Goal: Information Seeking & Learning: Check status

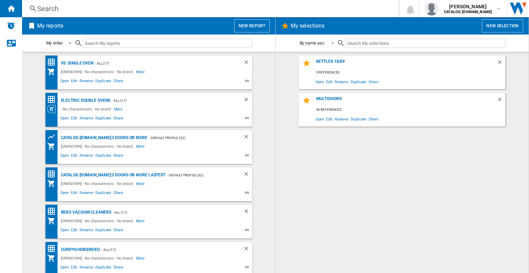
click at [145, 12] on div "Search" at bounding box center [209, 9] width 344 height 10
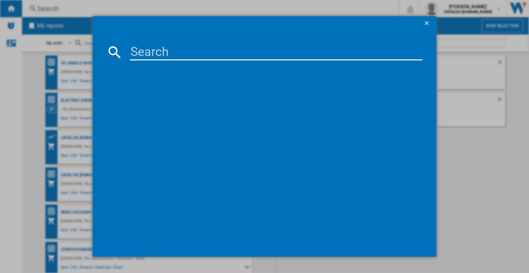
click at [167, 49] on input at bounding box center [276, 52] width 293 height 17
paste input "CNG4692S"
type input "CNG4692S"
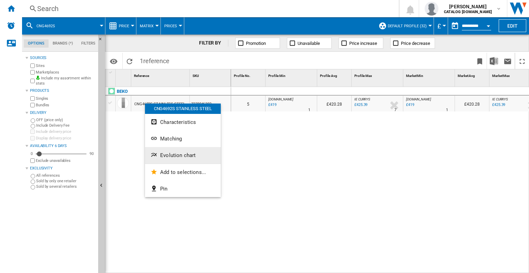
click at [165, 155] on span "Evolution chart" at bounding box center [177, 155] width 35 height 6
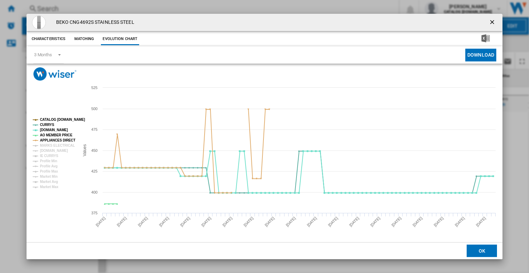
click at [60, 120] on tspan "CATALOG [DOMAIN_NAME]" at bounding box center [62, 120] width 45 height 4
click at [54, 133] on tspan "AO MEMBER PRICE" at bounding box center [56, 135] width 32 height 4
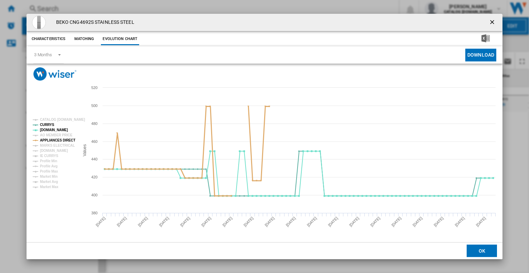
click at [55, 139] on tspan "APPLIANCES DIRECT" at bounding box center [57, 140] width 35 height 4
